Goal: Task Accomplishment & Management: Complete application form

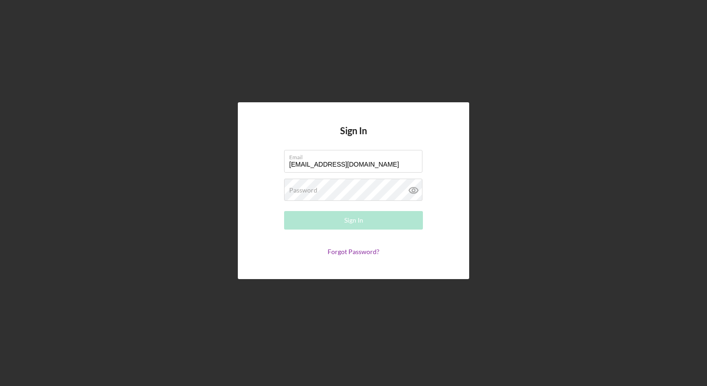
type input "[EMAIL_ADDRESS][DOMAIN_NAME]"
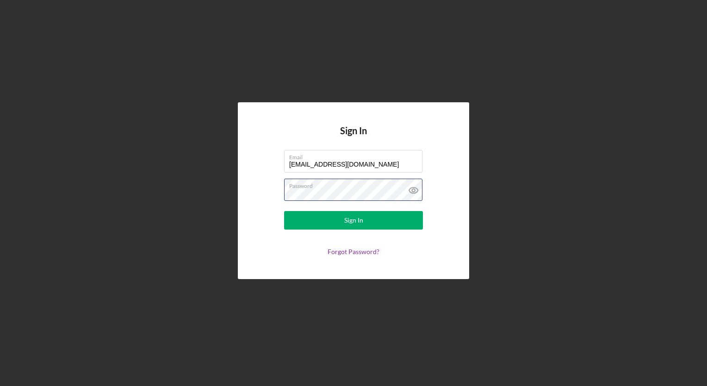
click at [284, 211] on button "Sign In" at bounding box center [353, 220] width 139 height 19
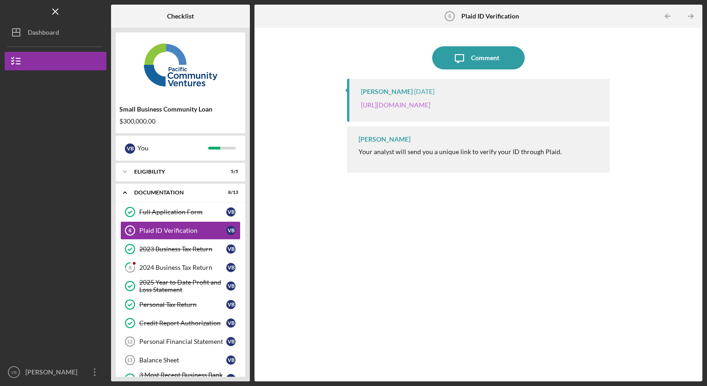
click at [431, 106] on link "[URL][DOMAIN_NAME]" at bounding box center [395, 105] width 69 height 8
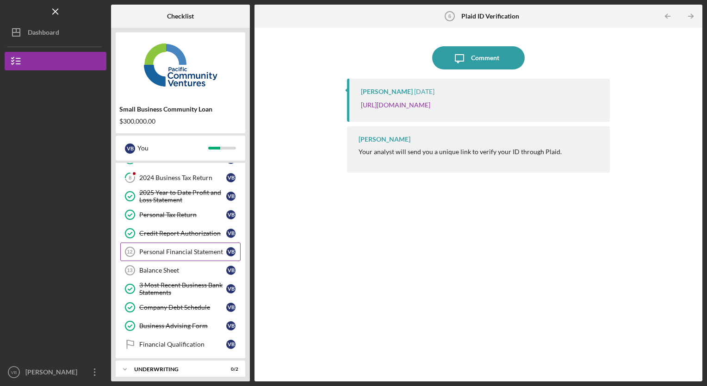
scroll to position [90, 0]
click at [162, 266] on div "Balance Sheet" at bounding box center [182, 269] width 87 height 7
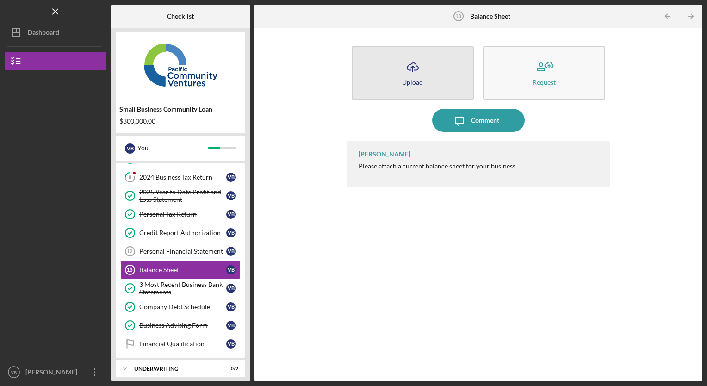
click at [409, 70] on icon "button" at bounding box center [412, 66] width 11 height 7
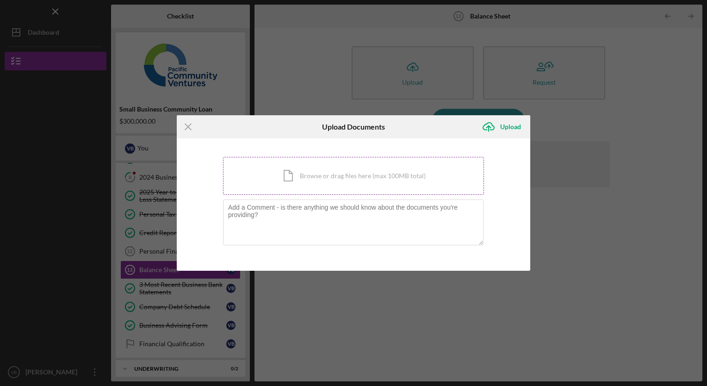
click at [315, 171] on div "Icon/Document Browse or drag files here (max 100MB total) Tap to choose files o…" at bounding box center [353, 176] width 261 height 38
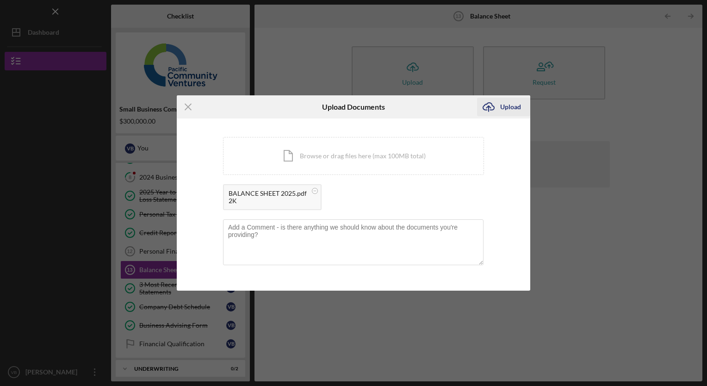
click at [512, 107] on div "Upload" at bounding box center [510, 107] width 21 height 19
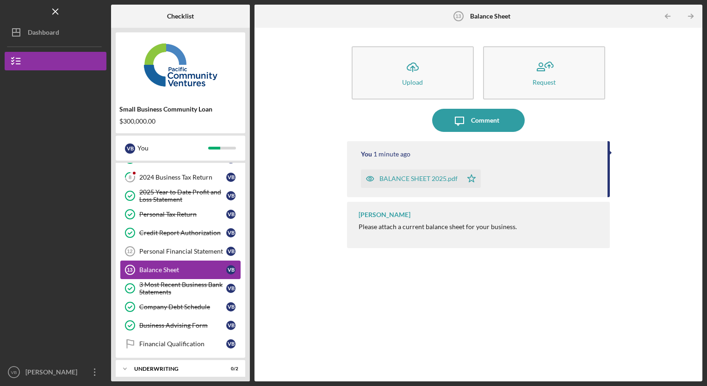
scroll to position [115, 0]
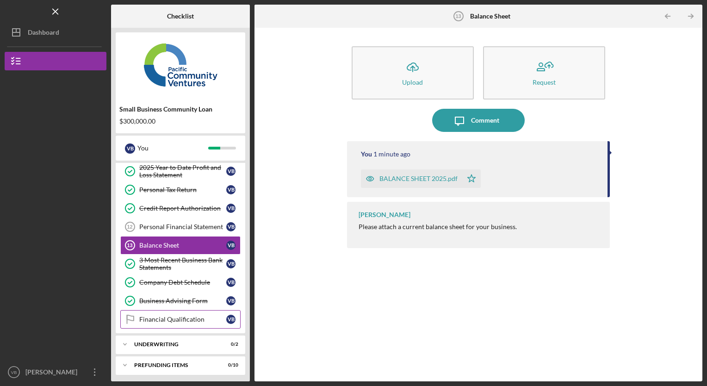
click at [174, 312] on link "Financial Qualification Financial Qualification V B" at bounding box center [180, 319] width 120 height 19
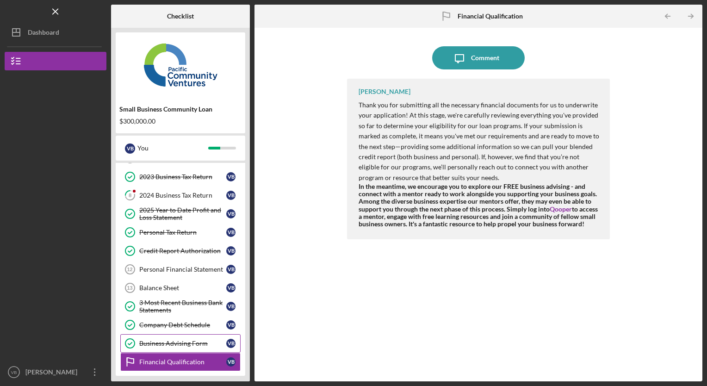
scroll to position [74, 0]
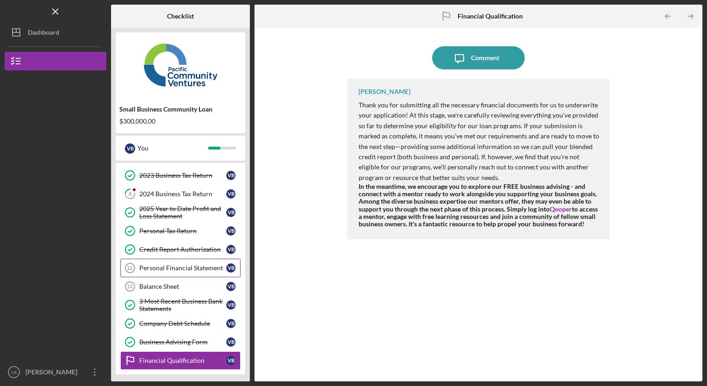
click at [175, 265] on div "Personal Financial Statement" at bounding box center [182, 267] width 87 height 7
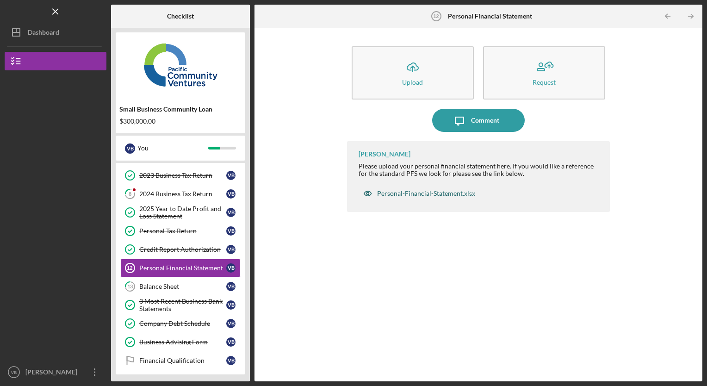
click at [425, 194] on div "Personal-Financial-Statement.xlsx" at bounding box center [426, 193] width 98 height 7
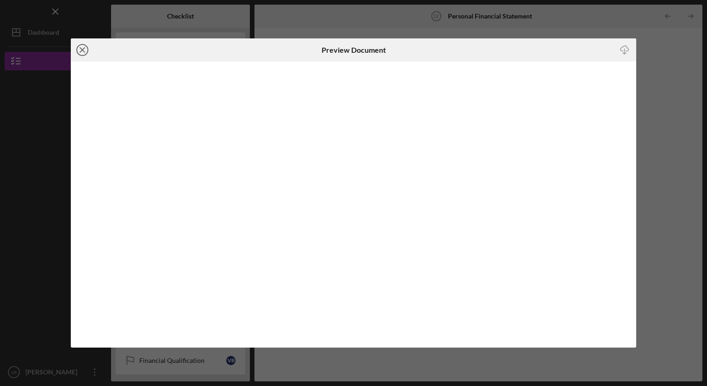
click at [83, 49] on line at bounding box center [82, 50] width 5 height 5
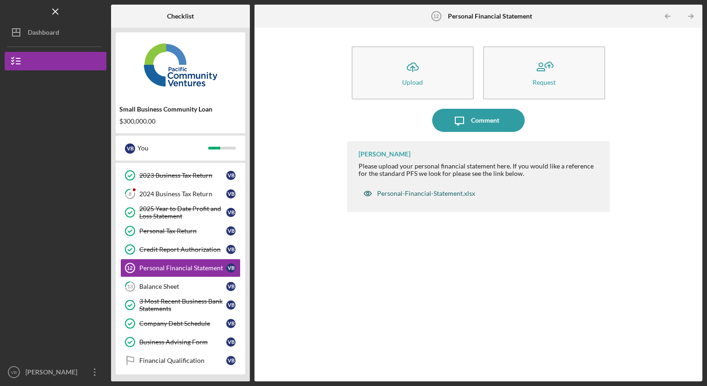
click at [423, 192] on div "Personal-Financial-Statement.xlsx" at bounding box center [426, 193] width 98 height 7
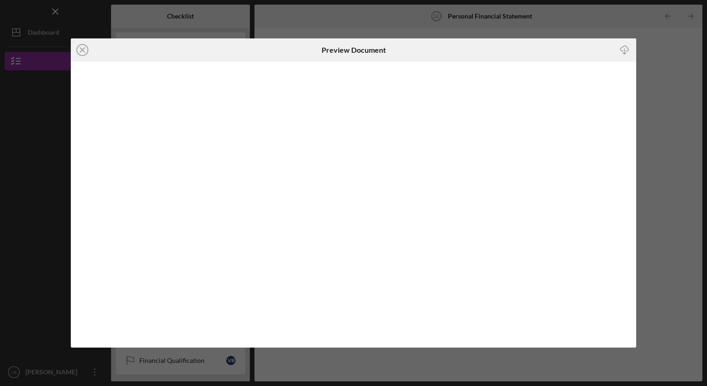
click at [622, 49] on icon "Icon/Download" at bounding box center [625, 50] width 21 height 21
click at [86, 51] on icon "Icon/Close" at bounding box center [82, 49] width 23 height 23
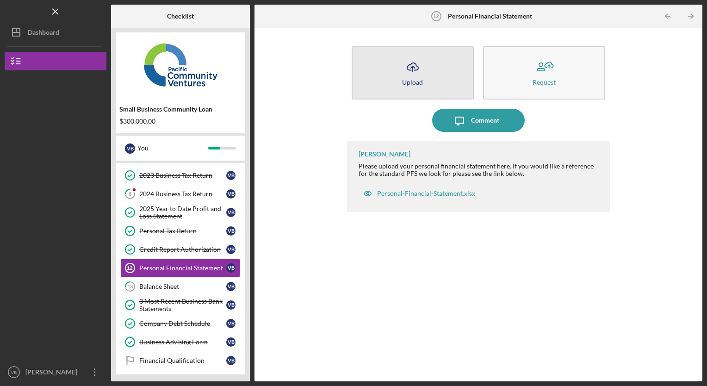
click at [416, 71] on icon "Icon/Upload" at bounding box center [412, 67] width 23 height 23
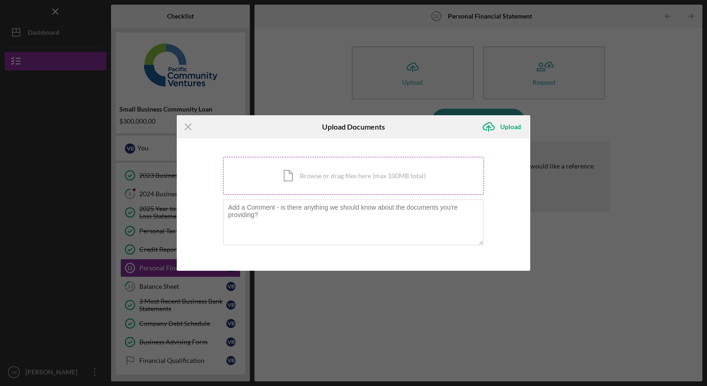
click at [298, 178] on div "Icon/Document Browse or drag files here (max 100MB total) Tap to choose files o…" at bounding box center [353, 176] width 261 height 38
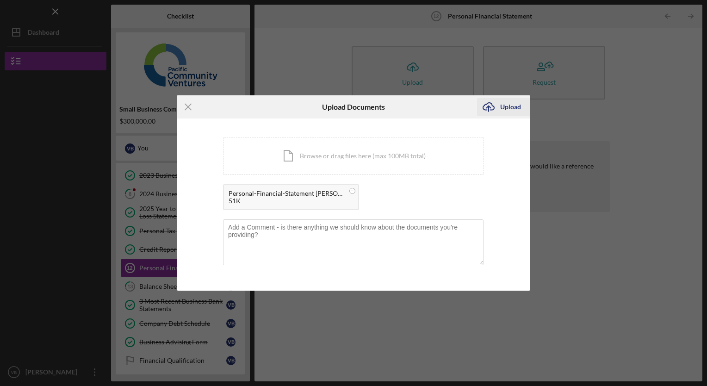
click at [512, 110] on div "Upload" at bounding box center [510, 107] width 21 height 19
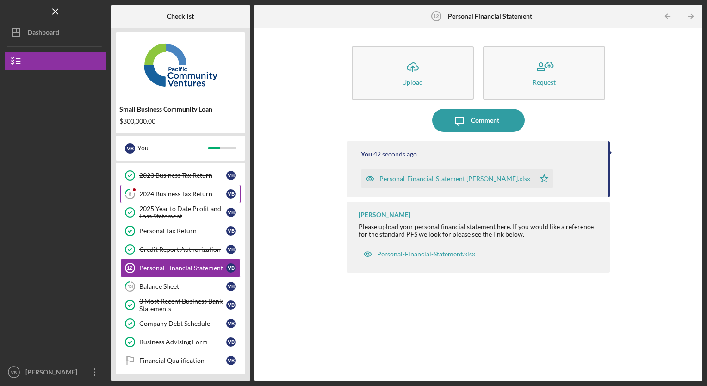
click at [172, 190] on div "2024 Business Tax Return" at bounding box center [182, 193] width 87 height 7
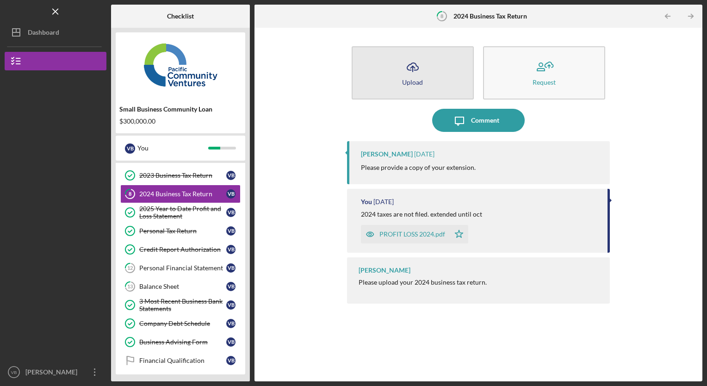
click at [411, 69] on icon "Icon/Upload" at bounding box center [412, 67] width 23 height 23
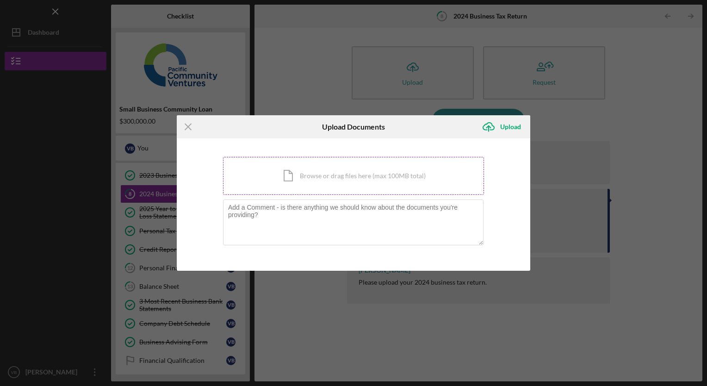
click at [291, 176] on div "Icon/Document Browse or drag files here (max 100MB total) Tap to choose files o…" at bounding box center [353, 176] width 261 height 38
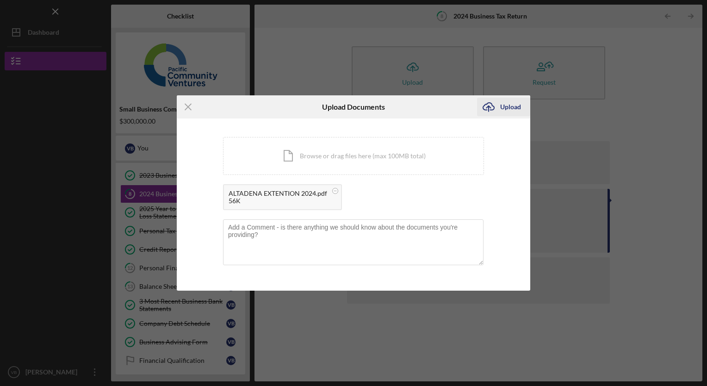
click at [507, 108] on div "Upload" at bounding box center [510, 107] width 21 height 19
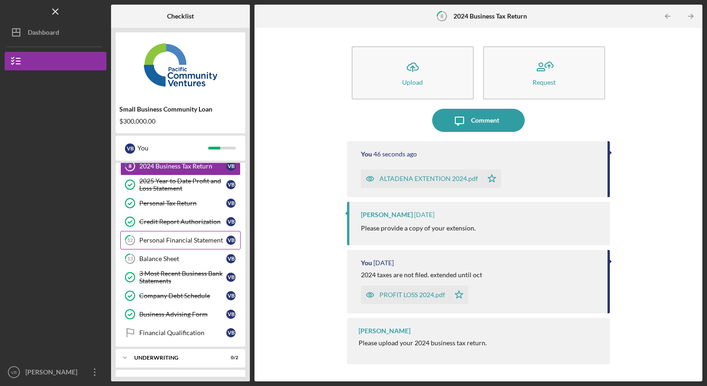
scroll to position [115, 0]
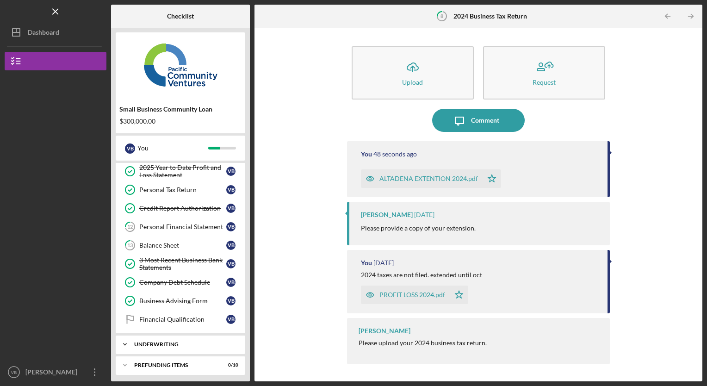
click at [167, 336] on div "Icon/Expander Underwriting 0 / 2" at bounding box center [181, 344] width 130 height 19
click at [168, 360] on div "Indicative Terms Sheet" at bounding box center [182, 363] width 87 height 7
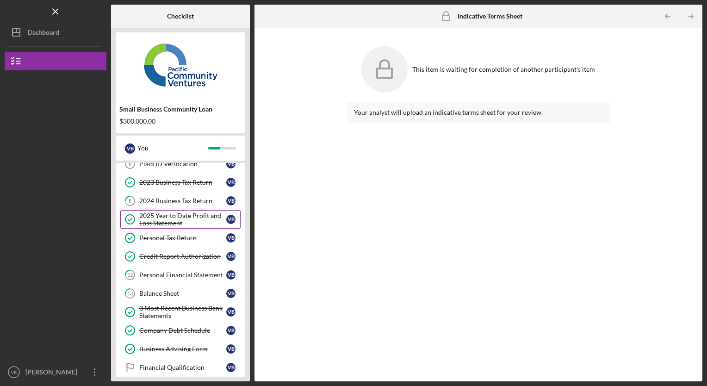
scroll to position [61, 0]
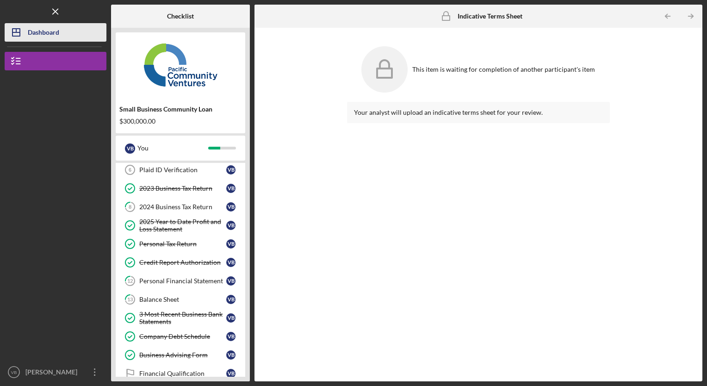
click at [50, 38] on div "Dashboard" at bounding box center [43, 33] width 31 height 21
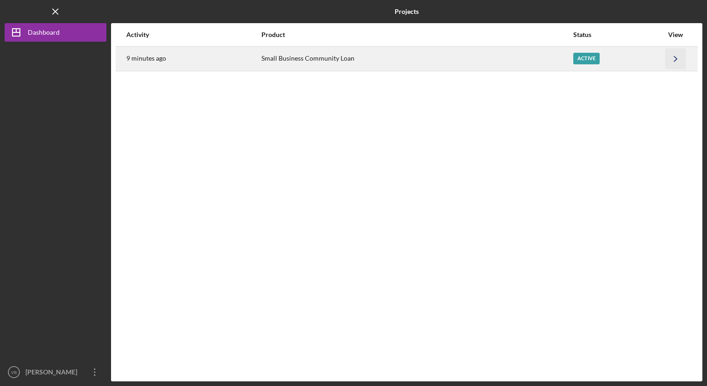
click at [678, 60] on icon "Icon/Navigate" at bounding box center [676, 58] width 21 height 21
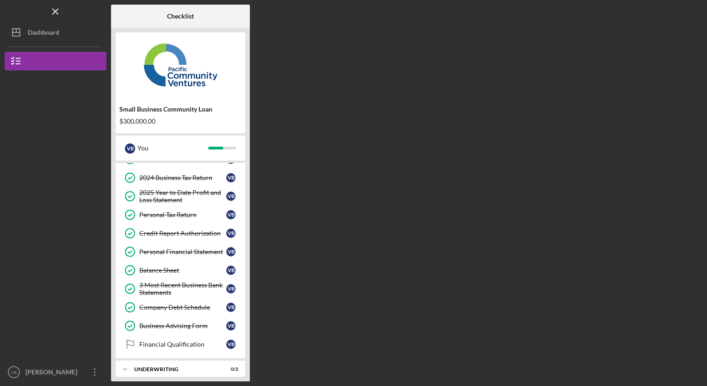
scroll to position [115, 0]
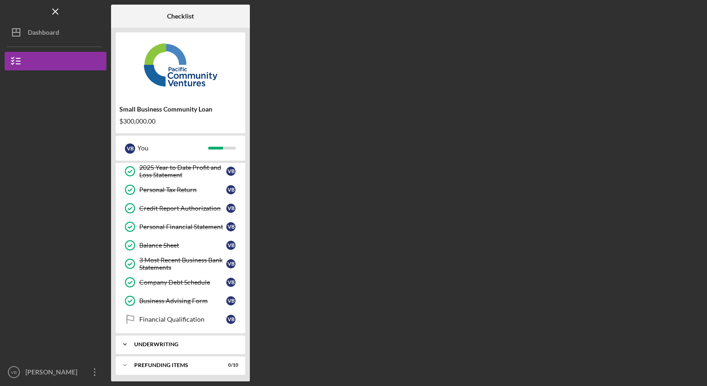
click at [167, 345] on div "Icon/Expander Underwriting 0 / 2" at bounding box center [181, 344] width 130 height 19
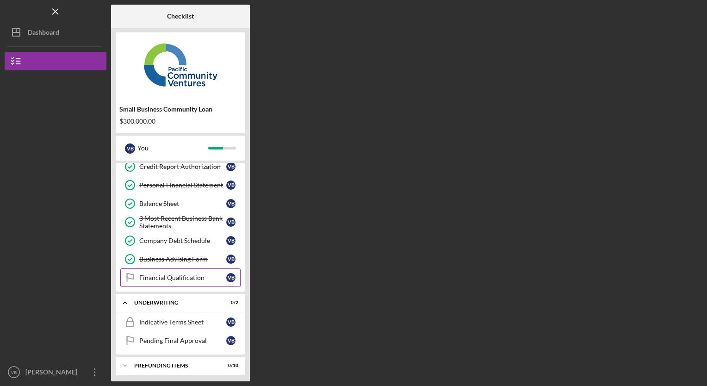
click at [170, 280] on link "Financial Qualification Financial Qualification V B" at bounding box center [180, 278] width 120 height 19
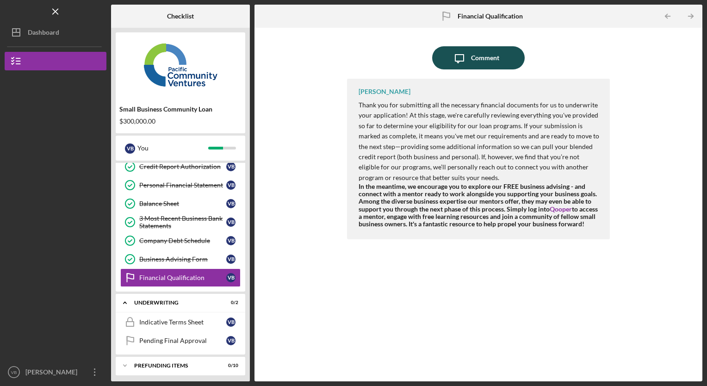
click at [477, 62] on div "Comment" at bounding box center [485, 57] width 28 height 23
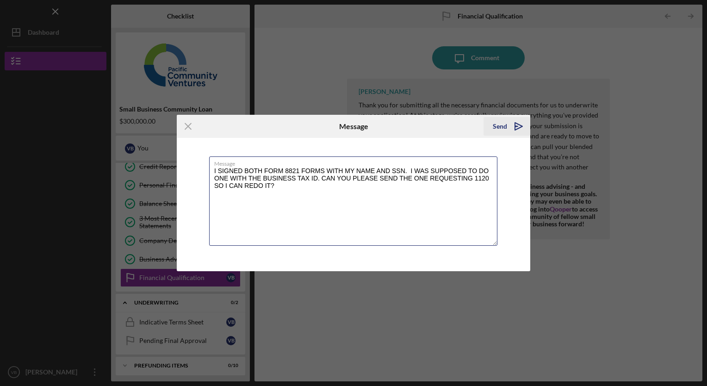
type textarea "I SIGNED BOTH FORM 8821 FORMS WITH MY NAME AND SSN. I WAS SUPPOSED TO DO ONE WI…"
click at [506, 126] on div "Send" at bounding box center [500, 126] width 14 height 19
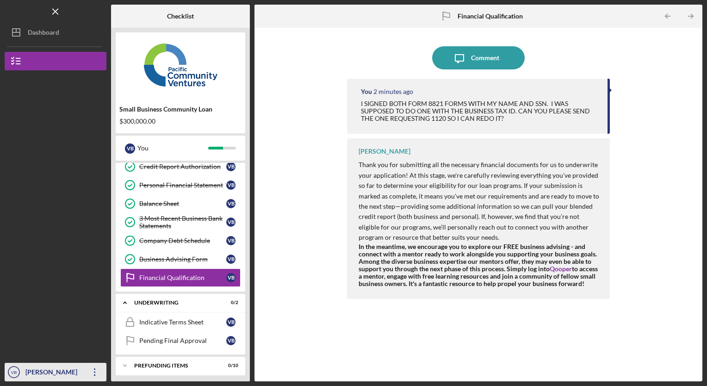
click at [94, 374] on icon "Icon/Overflow" at bounding box center [94, 372] width 23 height 23
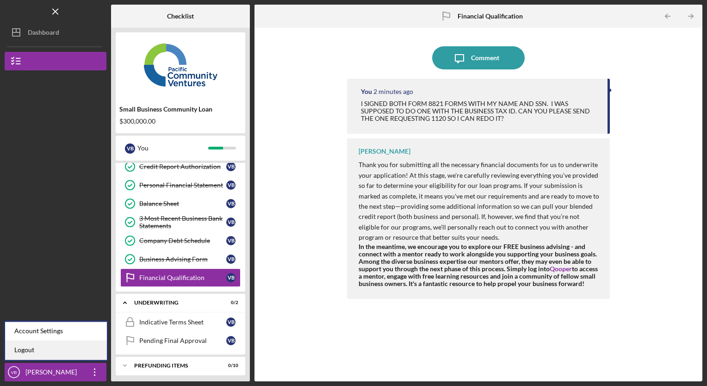
click at [32, 354] on link "Logout" at bounding box center [56, 350] width 102 height 19
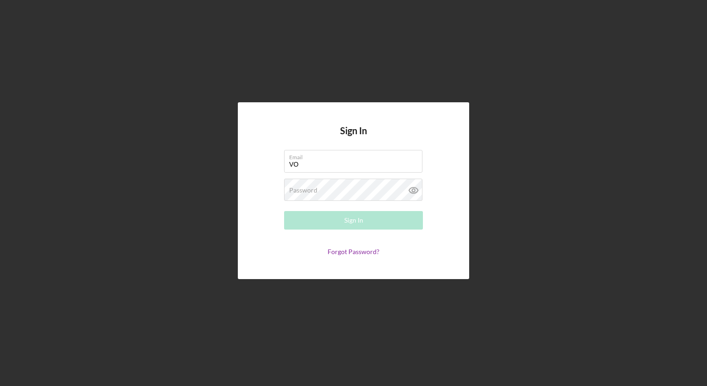
type input "V"
type input "o"
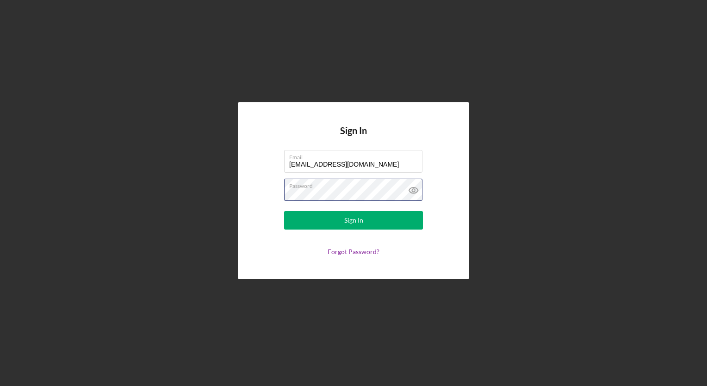
click at [284, 211] on button "Sign In" at bounding box center [353, 220] width 139 height 19
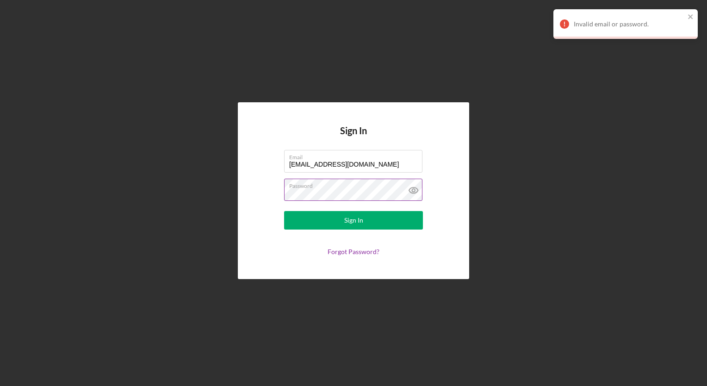
click at [413, 188] on icon at bounding box center [413, 190] width 9 height 6
click at [365, 163] on input "[EMAIL_ADDRESS][DOMAIN_NAME]" at bounding box center [353, 161] width 138 height 22
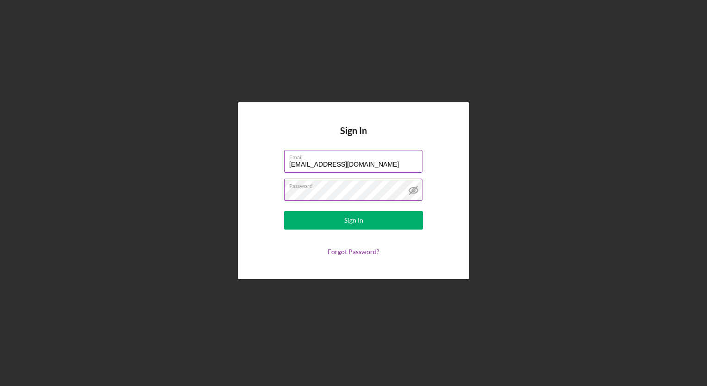
type input "h"
type input "[EMAIL_ADDRESS][DOMAIN_NAME]"
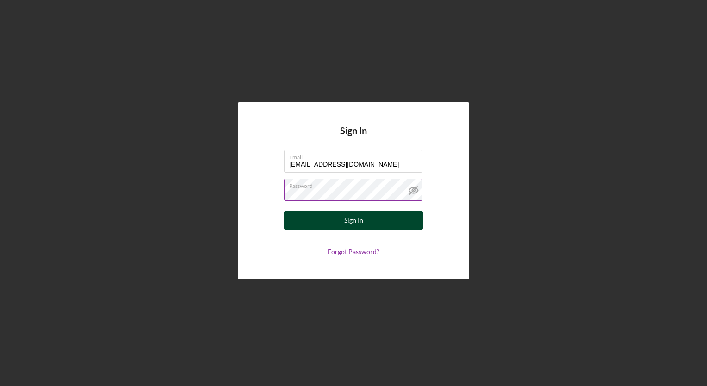
click at [351, 224] on div "Sign In" at bounding box center [353, 220] width 19 height 19
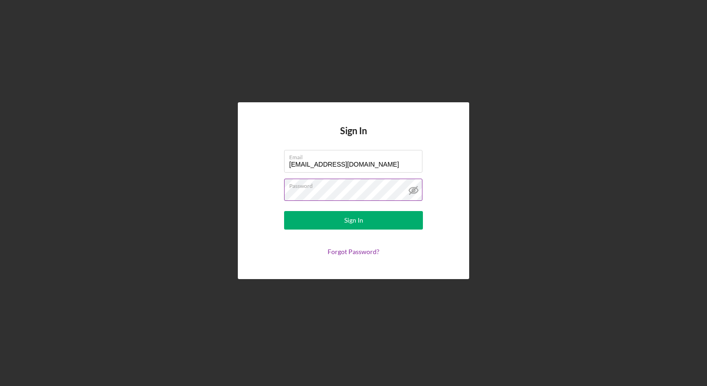
click at [284, 211] on button "Sign In" at bounding box center [353, 220] width 139 height 19
